Goal: Check status

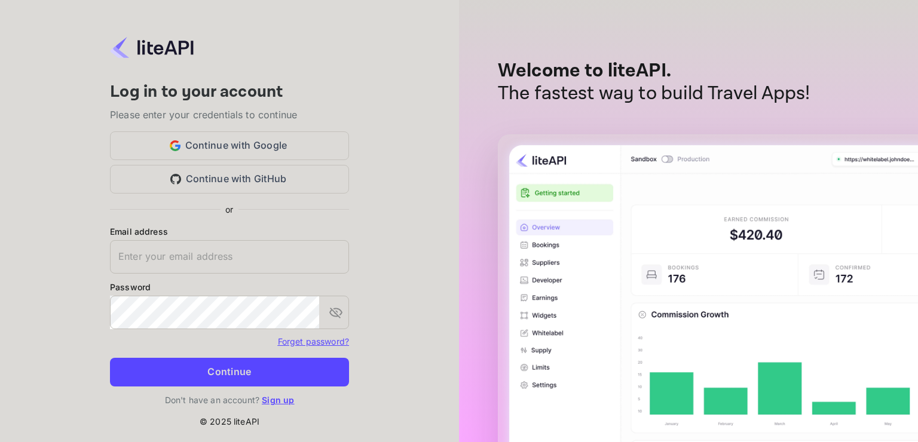
type input "[EMAIL_ADDRESS][DOMAIN_NAME]"
click at [252, 383] on button "Continue" at bounding box center [229, 372] width 239 height 29
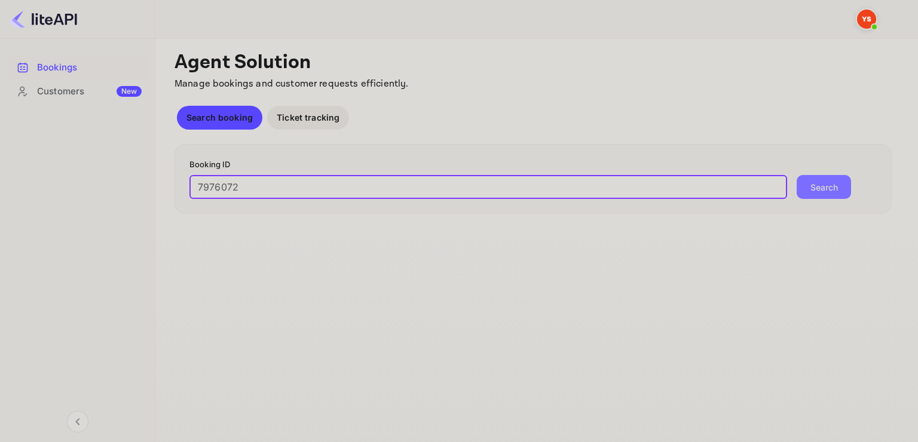
type input "7976072"
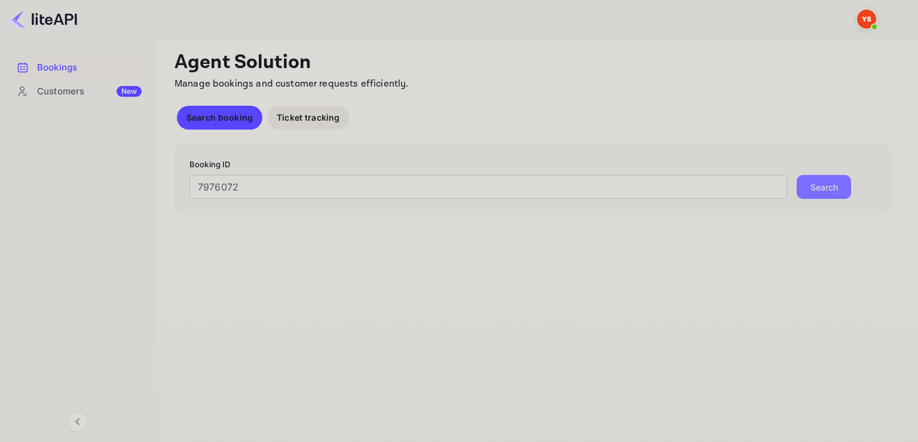
click at [830, 189] on button "Search" at bounding box center [824, 187] width 54 height 24
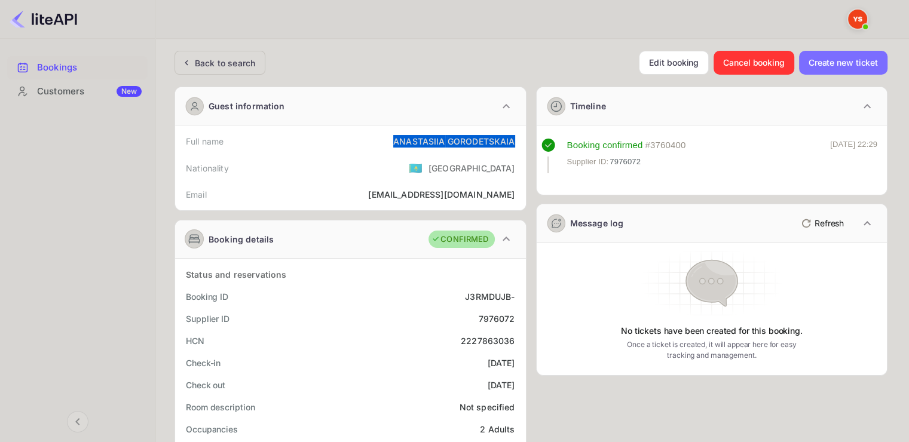
drag, startPoint x: 392, startPoint y: 139, endPoint x: 514, endPoint y: 134, distance: 122.1
click at [514, 134] on div "Full name [PERSON_NAME]" at bounding box center [350, 141] width 341 height 22
copy div "[PERSON_NAME]"
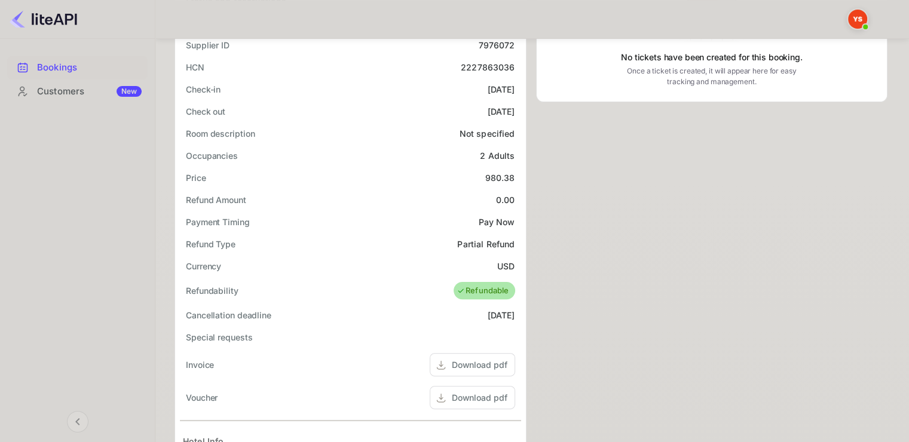
scroll to position [299, 0]
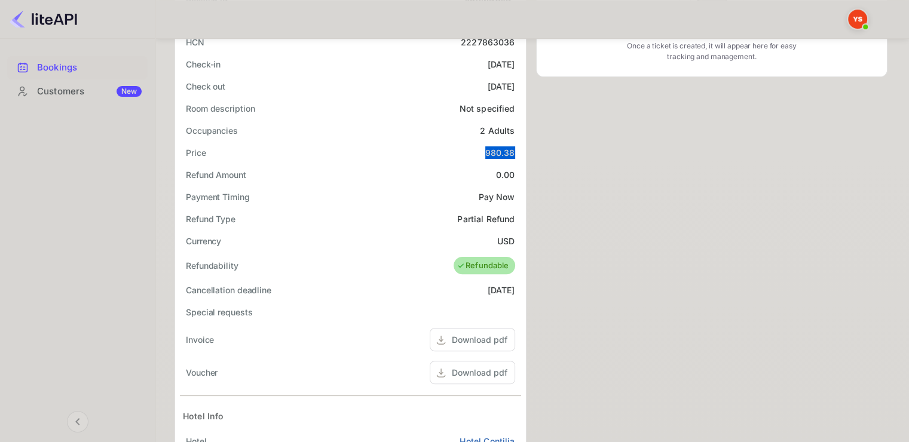
drag, startPoint x: 488, startPoint y: 153, endPoint x: 515, endPoint y: 152, distance: 27.5
click at [515, 152] on div "Price 980.38" at bounding box center [350, 153] width 341 height 22
copy div "980.38"
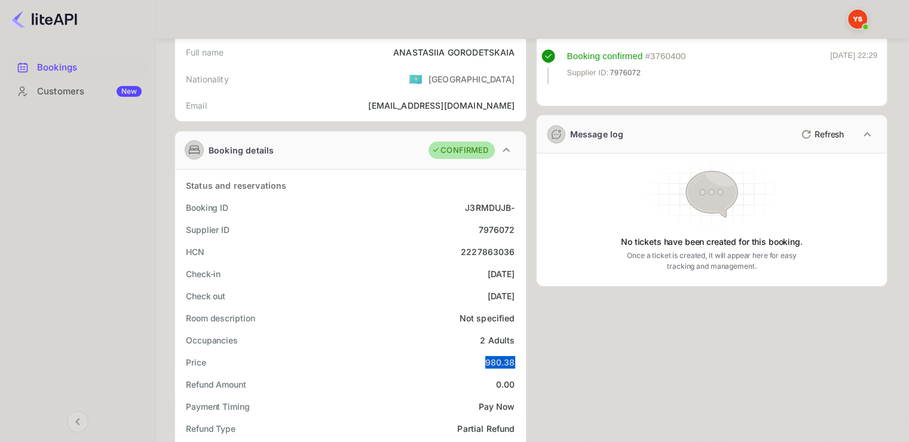
scroll to position [0, 0]
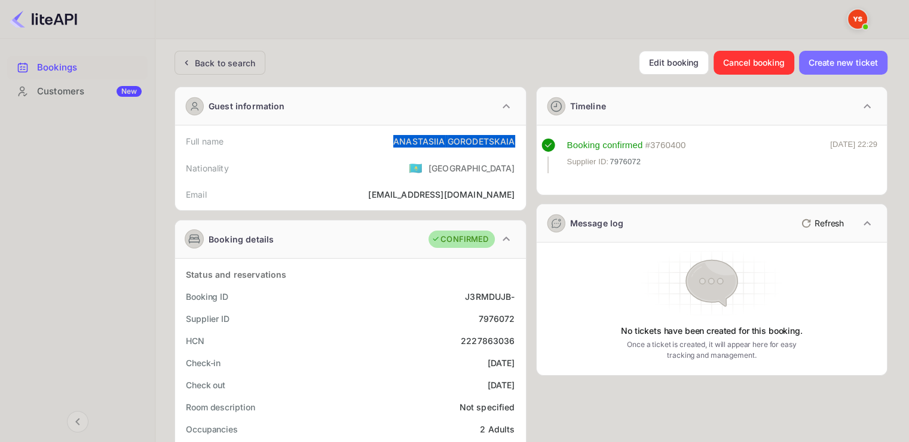
drag, startPoint x: 393, startPoint y: 141, endPoint x: 517, endPoint y: 139, distance: 123.8
click at [517, 139] on div "Full name [PERSON_NAME]" at bounding box center [350, 141] width 341 height 22
copy div "[PERSON_NAME]"
